Goal: Task Accomplishment & Management: Manage account settings

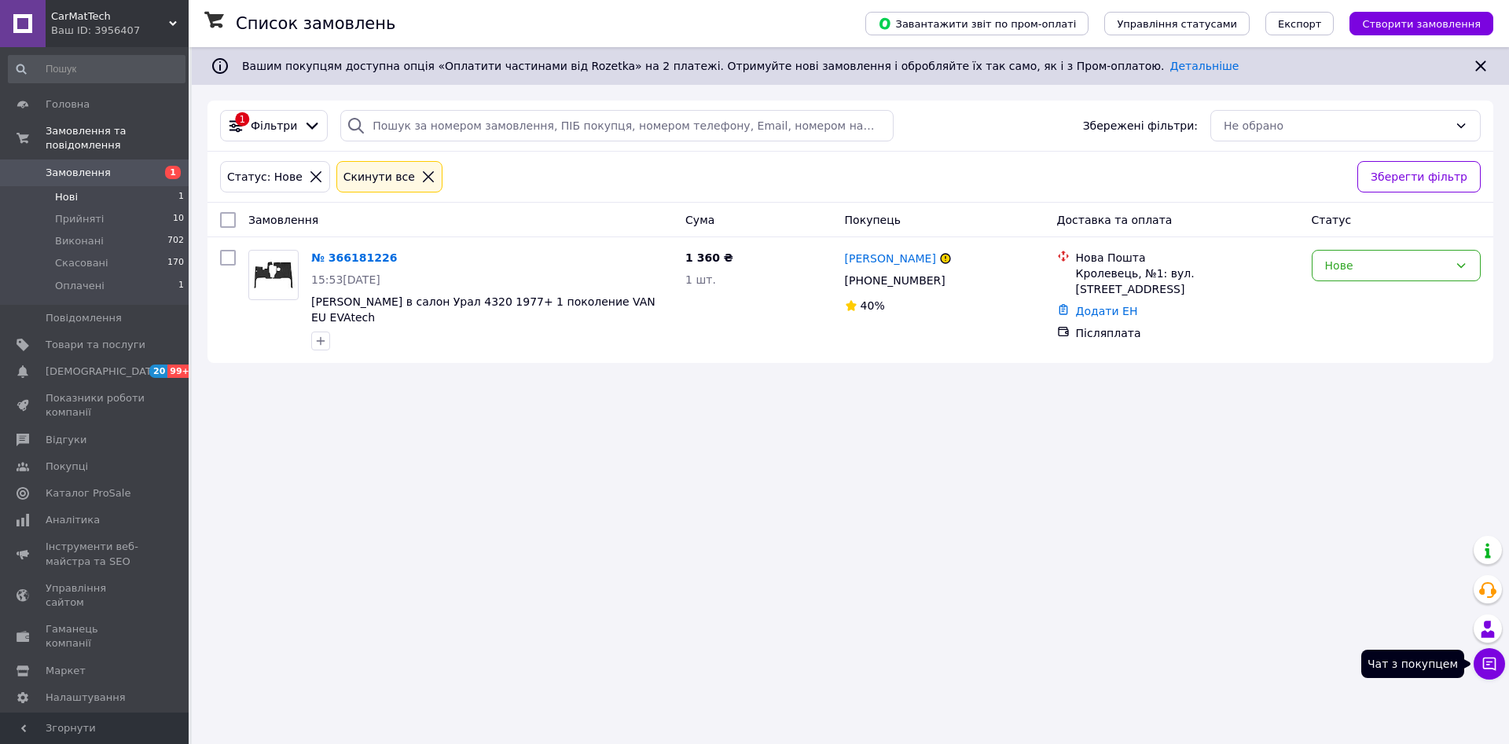
click at [1479, 665] on button "Чат з покупцем" at bounding box center [1488, 663] width 31 height 31
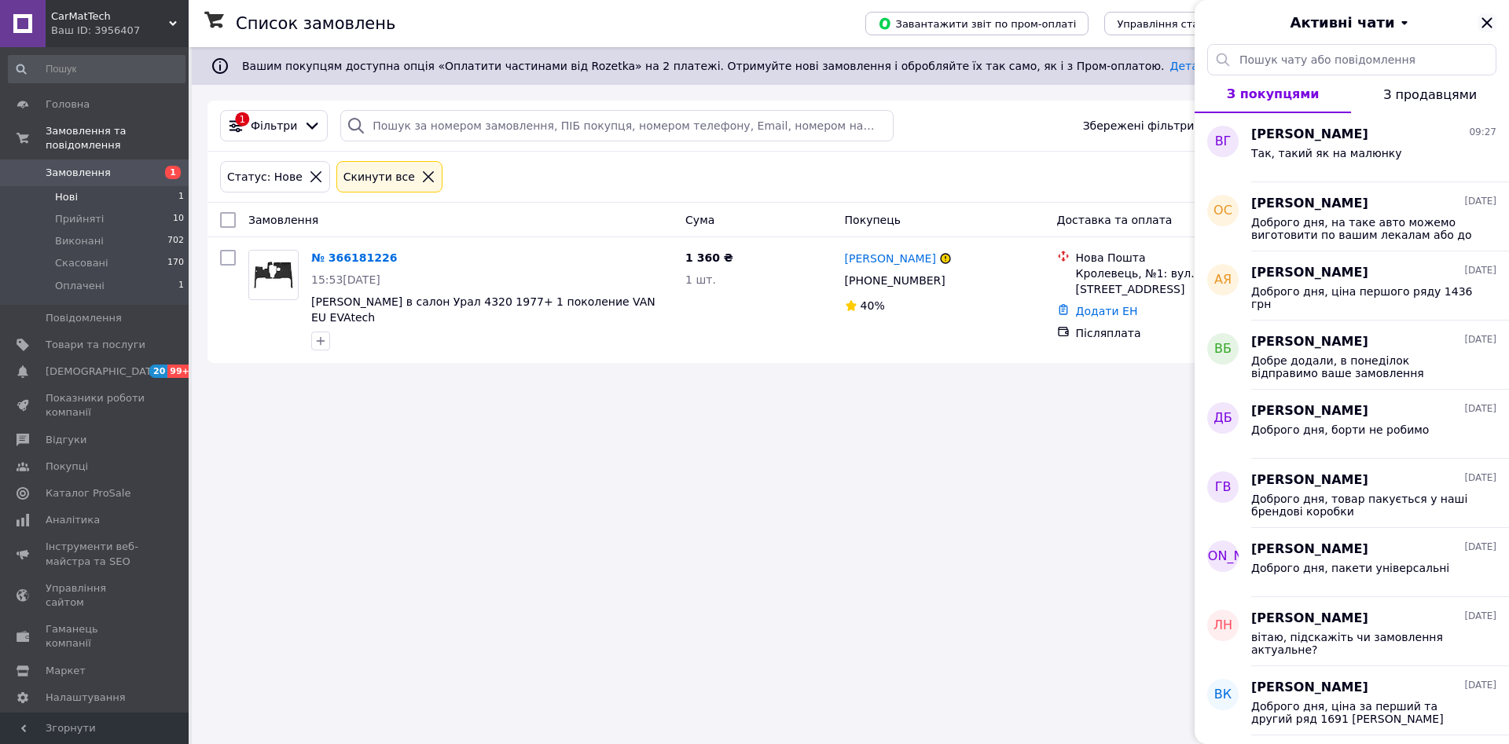
click at [1479, 28] on icon "Закрити" at bounding box center [1486, 22] width 19 height 19
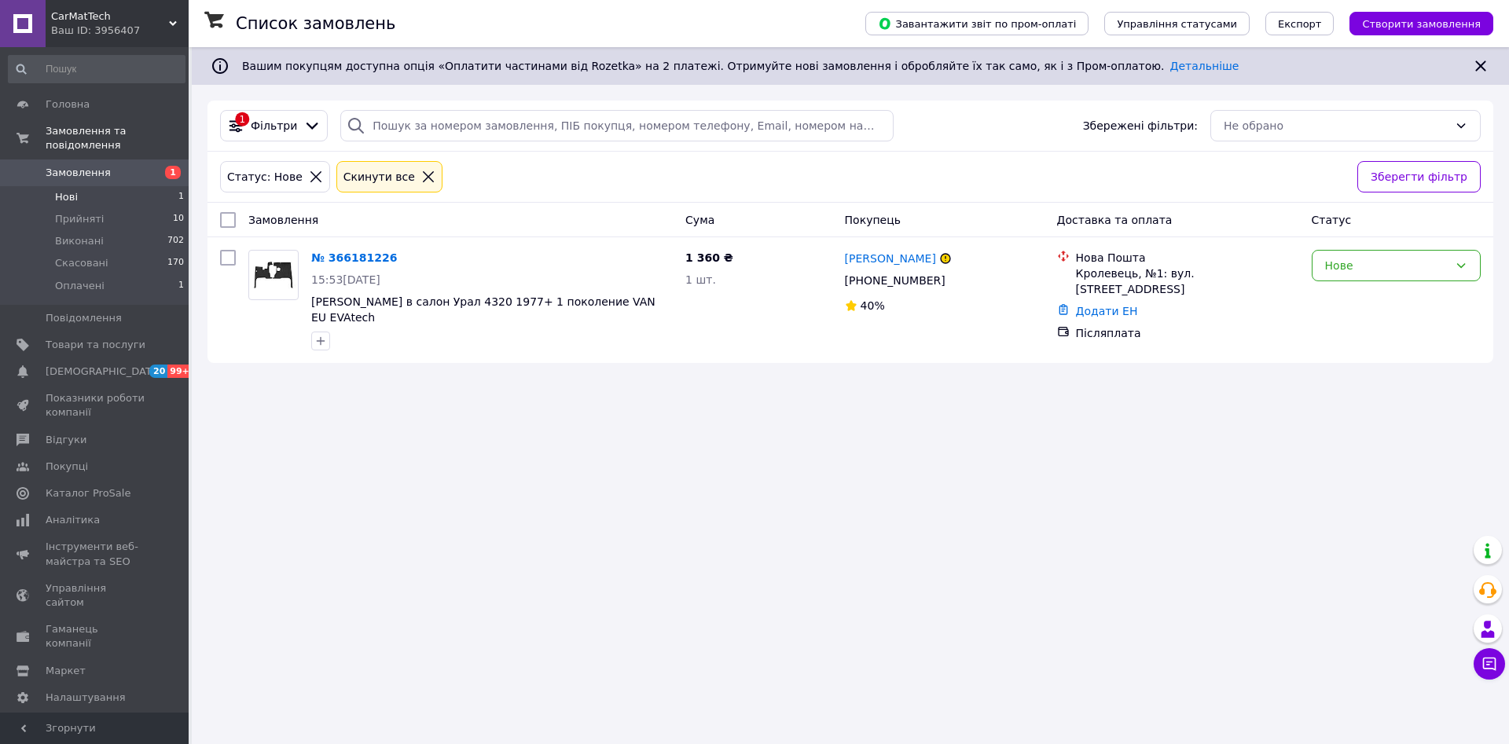
click at [270, 177] on div "Статус: Нове" at bounding box center [265, 176] width 82 height 17
click at [309, 182] on icon at bounding box center [316, 177] width 14 height 14
click at [309, 176] on icon at bounding box center [316, 177] width 14 height 14
